Goal: Task Accomplishment & Management: Manage account settings

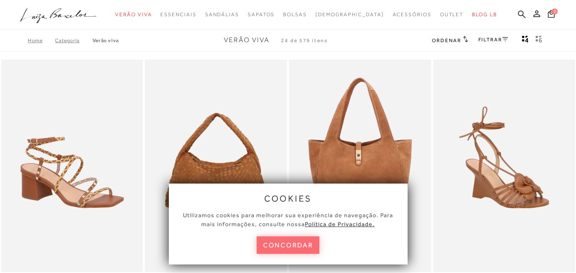
click at [309, 241] on button "concordar" at bounding box center [288, 245] width 63 height 17
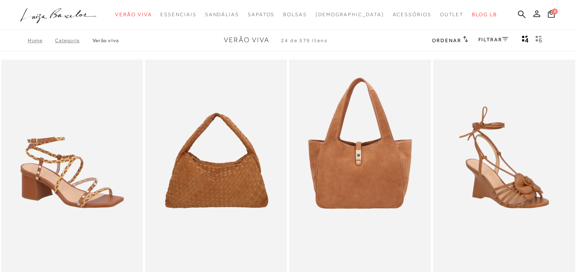
click at [533, 15] on icon at bounding box center [536, 13] width 7 height 7
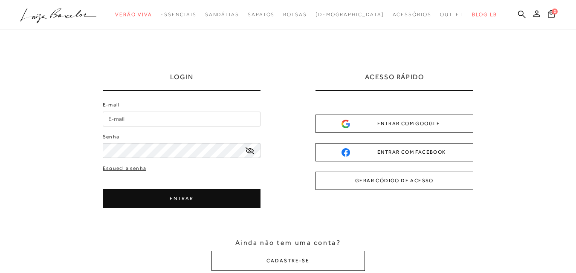
click at [175, 122] on input "E-mail" at bounding box center [182, 119] width 158 height 15
click at [116, 117] on input "E-mail" at bounding box center [182, 119] width 158 height 15
click at [116, 122] on input "E-mail" at bounding box center [182, 119] width 158 height 15
click at [118, 120] on input "E-mail" at bounding box center [182, 119] width 158 height 15
click at [111, 118] on input "E-mail" at bounding box center [182, 119] width 158 height 15
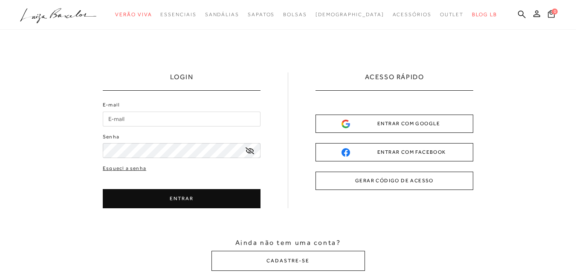
click at [129, 149] on div "Senha" at bounding box center [182, 145] width 158 height 25
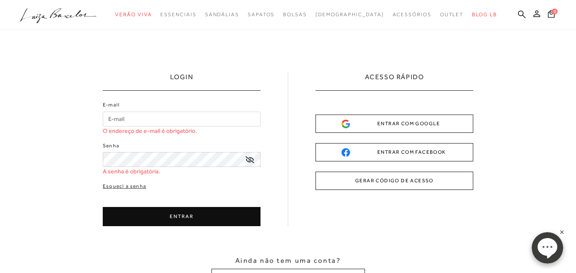
click at [143, 122] on input "E-mail" at bounding box center [182, 119] width 158 height 15
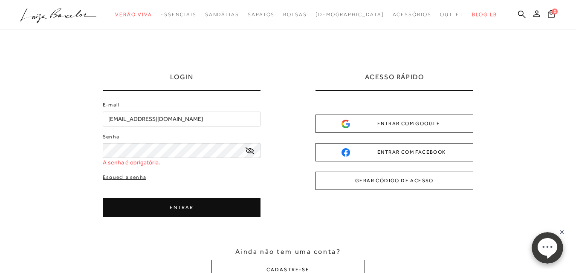
type input "[EMAIL_ADDRESS][DOMAIN_NAME]"
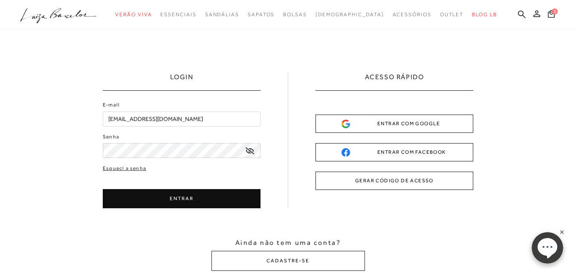
click at [174, 194] on button "ENTRAR" at bounding box center [182, 198] width 158 height 19
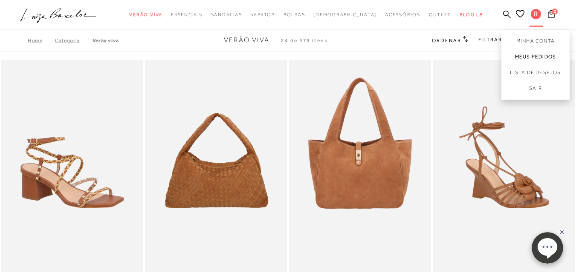
click at [522, 59] on link "Meus Pedidos" at bounding box center [535, 57] width 68 height 16
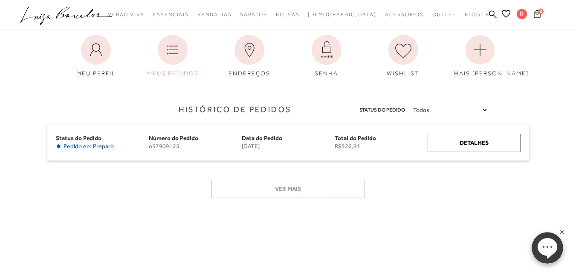
scroll to position [85, 0]
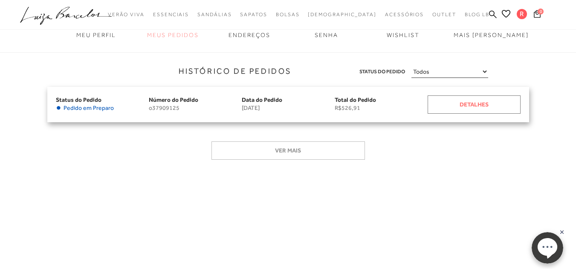
click at [491, 107] on div "Detalhes" at bounding box center [474, 104] width 93 height 18
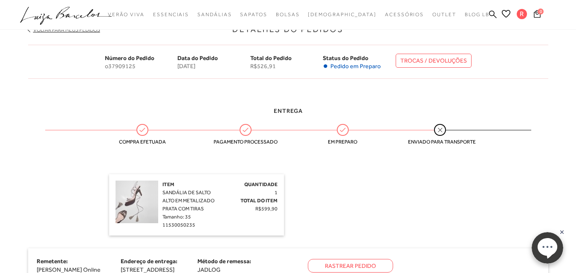
scroll to position [85, 0]
